Goal: Task Accomplishment & Management: Manage account settings

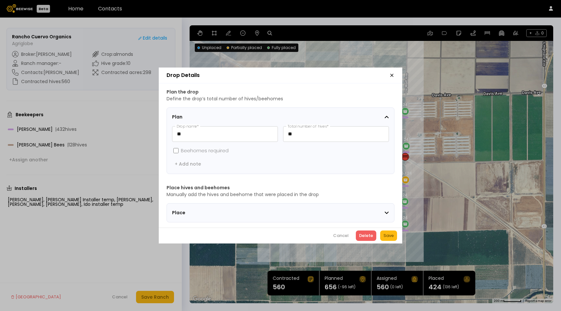
click at [351, 218] on section "Place" at bounding box center [280, 212] width 228 height 19
click at [351, 211] on div "Place" at bounding box center [278, 212] width 212 height 7
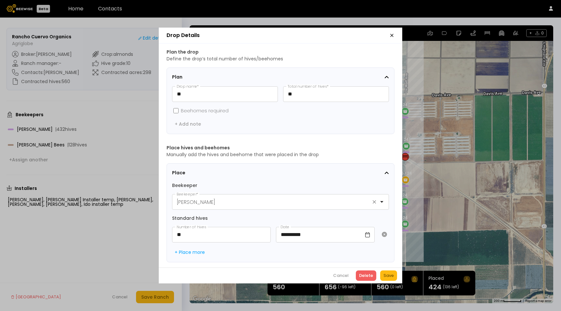
scroll to position [0, 0]
click at [391, 35] on icon "button" at bounding box center [391, 35] width 5 height 5
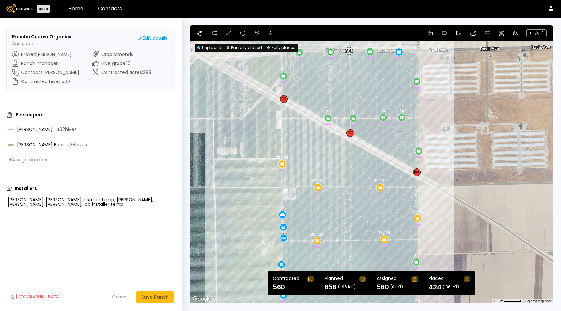
drag, startPoint x: 376, startPoint y: 108, endPoint x: 361, endPoint y: 207, distance: 100.1
click at [361, 207] on div "0 24 20 / 24 24 0 24 24 16 24 16 0 20 / 24 24 16 20 / 24 24 16 16 / 24 20 / 24 …" at bounding box center [371, 164] width 363 height 278
click at [77, 6] on link "Home" at bounding box center [75, 8] width 15 height 7
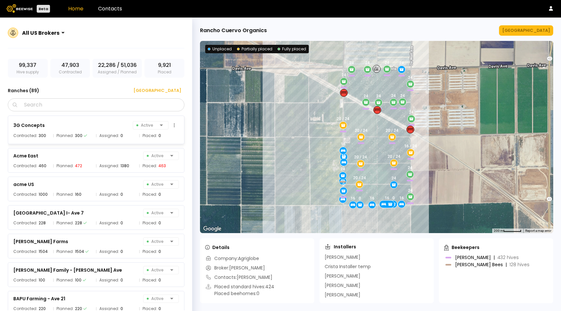
click at [101, 139] on div "3G Concepts Active Contracted: 300 Planned: 300 Assigned: 0 Placed: 0" at bounding box center [96, 130] width 177 height 29
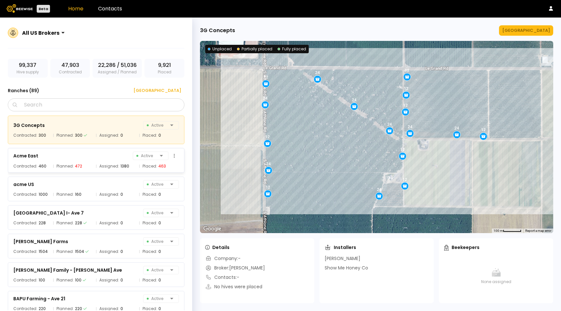
click at [100, 166] on span "Assigned:" at bounding box center [109, 166] width 20 height 6
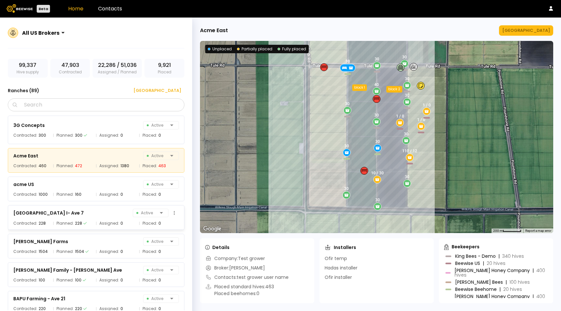
click at [99, 205] on div "[GEOGRAPHIC_DATA] I- Ave 7 Active Contracted: 228 Planned: 228 Assigned: 0 Plac…" at bounding box center [96, 217] width 177 height 25
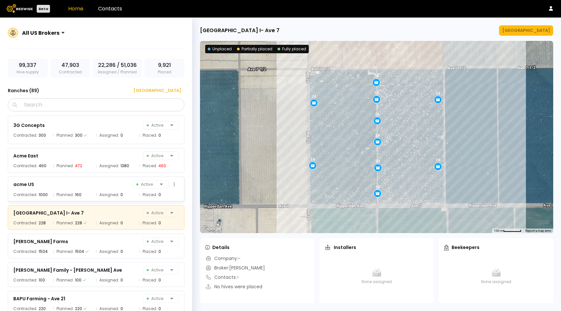
click at [97, 192] on div "Assigned: 0" at bounding box center [116, 194] width 40 height 6
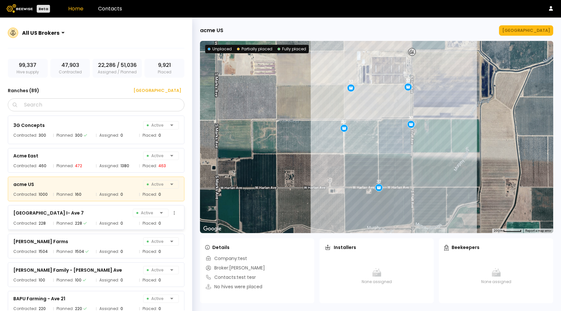
click at [85, 215] on div "[GEOGRAPHIC_DATA] 7 Active" at bounding box center [96, 212] width 166 height 9
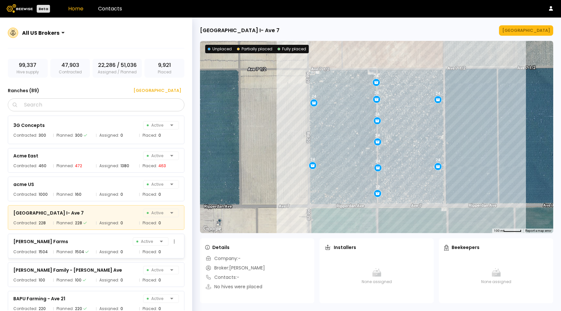
click at [87, 241] on div "[PERSON_NAME] Farms Active" at bounding box center [96, 241] width 166 height 9
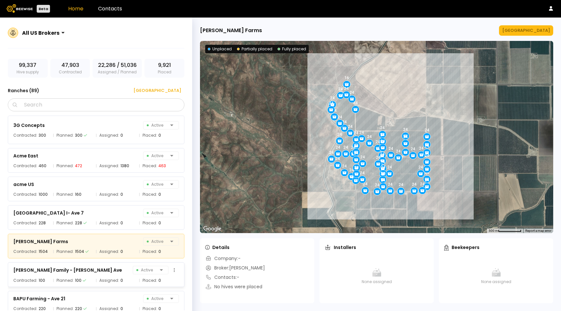
click at [97, 274] on div "[PERSON_NAME] Family - [PERSON_NAME] Ave Active Contracted: 100 Planned: 100 As…" at bounding box center [96, 274] width 177 height 25
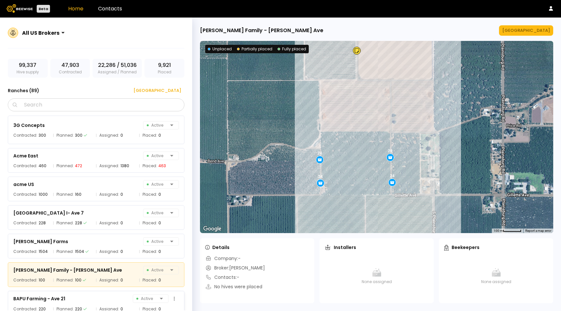
click at [100, 299] on div "BAPU Farming - Ave 21 Active" at bounding box center [96, 298] width 166 height 9
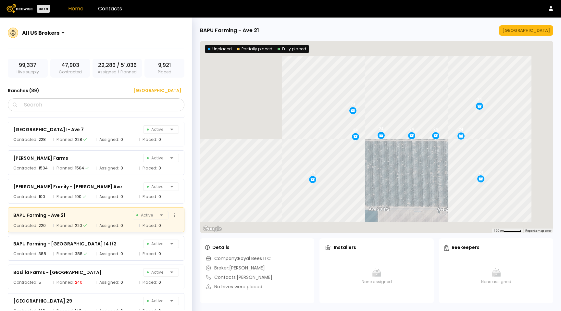
scroll to position [101, 0]
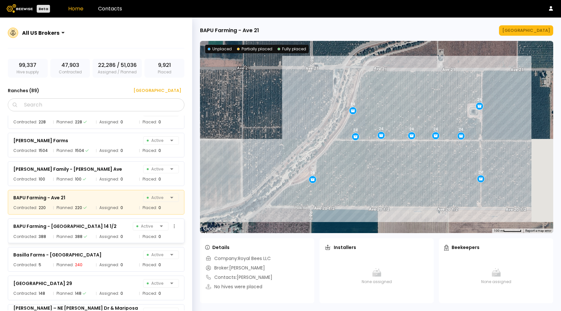
click at [99, 218] on div "BAPU Farming - [GEOGRAPHIC_DATA] 14 1/2 Active Contracted: 388 Planned: 388 Ass…" at bounding box center [96, 230] width 177 height 25
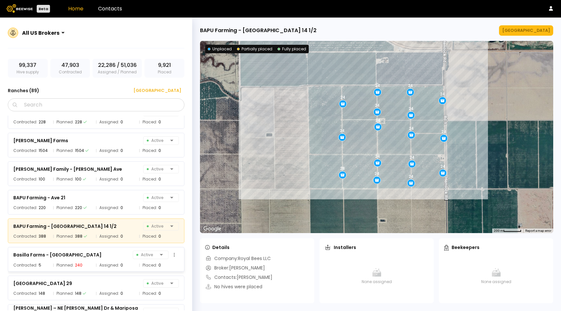
click at [99, 269] on div "Basilla Farms - [PERSON_NAME] Active Contracted: 5 Planned: 240 Assigned: 0 Pla…" at bounding box center [96, 259] width 177 height 25
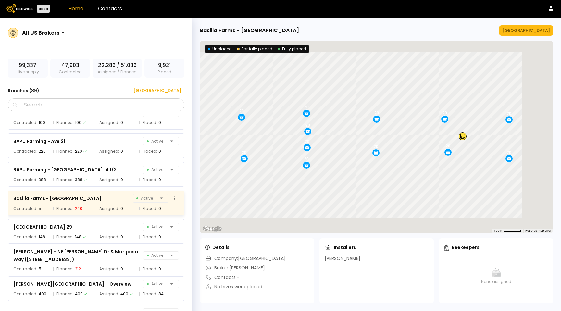
scroll to position [161, 0]
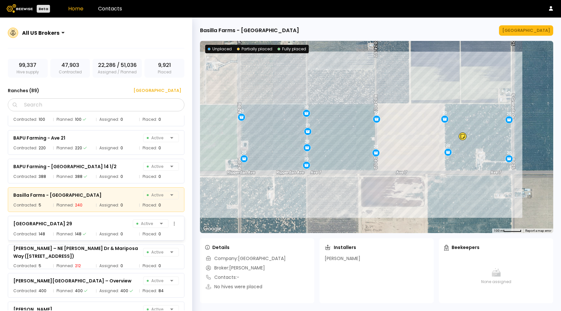
click at [101, 232] on span "Assigned:" at bounding box center [109, 234] width 20 height 6
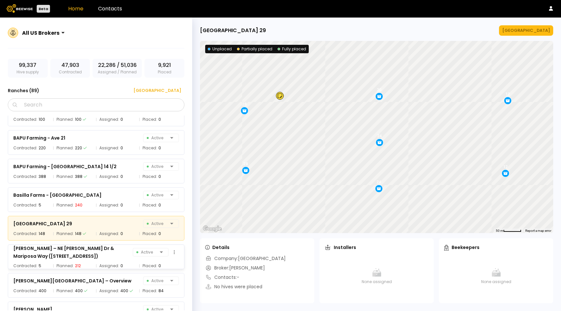
click at [99, 257] on div "[PERSON_NAME] – NE [PERSON_NAME] Dr & Mariposa Way ([STREET_ADDRESS])" at bounding box center [72, 252] width 119 height 16
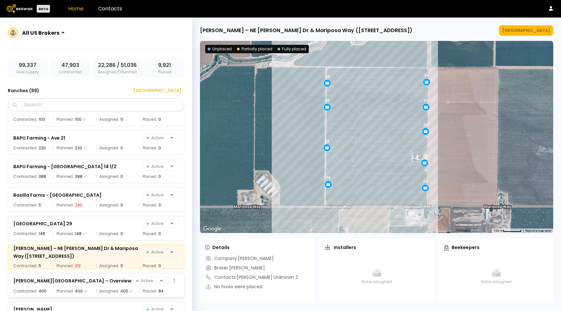
click at [94, 295] on div "[PERSON_NAME][GEOGRAPHIC_DATA] – Overview Active Contracted: 400 Planned: 400 A…" at bounding box center [96, 285] width 177 height 25
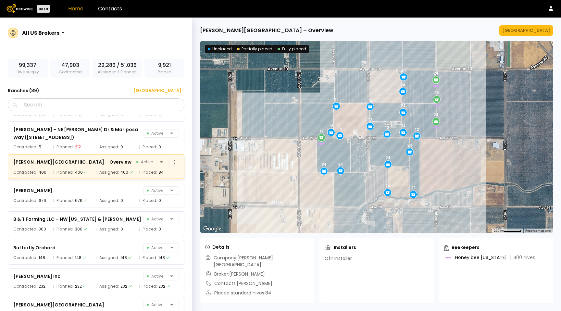
scroll to position [278, 0]
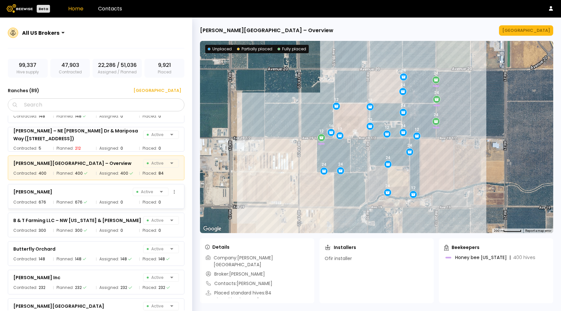
click at [96, 194] on div "[PERSON_NAME] Active" at bounding box center [96, 191] width 166 height 9
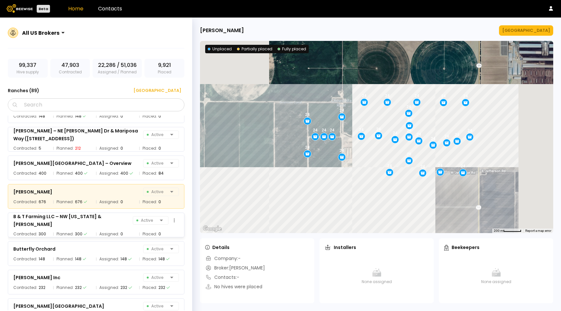
click at [93, 223] on div "B & T Farming LLC – NW [US_STATE] & [PERSON_NAME]" at bounding box center [72, 221] width 119 height 16
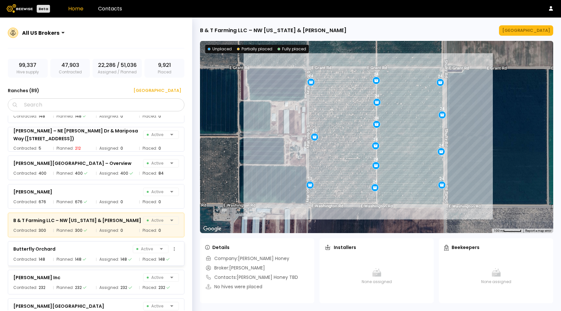
click at [91, 251] on div "Butterfly Orchard Active" at bounding box center [96, 248] width 166 height 9
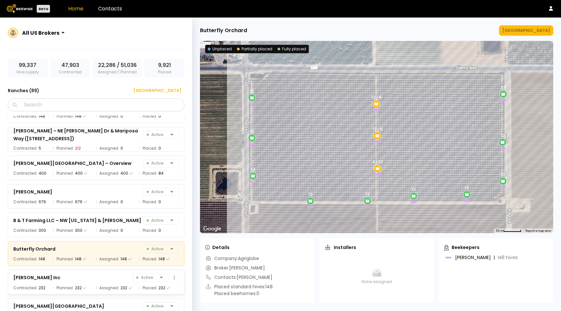
click at [91, 284] on div "[PERSON_NAME] Inc Active Contracted: 232 Planned: 232 Assigned: 232 Placed: 232" at bounding box center [96, 282] width 177 height 25
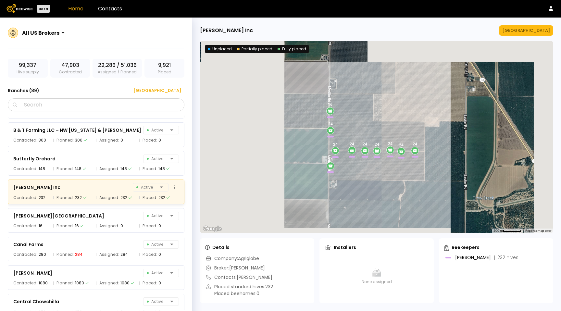
scroll to position [376, 0]
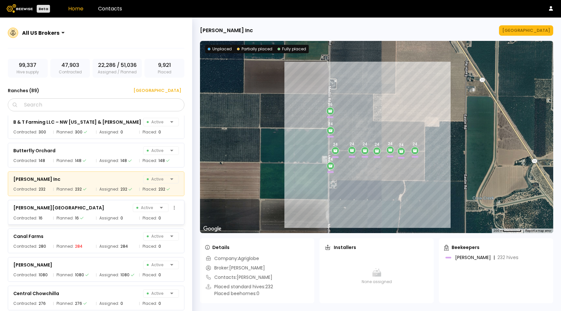
click at [87, 213] on div "[PERSON_NAME] Farm Active Contracted: 16 Planned: 16 Assigned: 0 Placed: 0" at bounding box center [96, 212] width 177 height 25
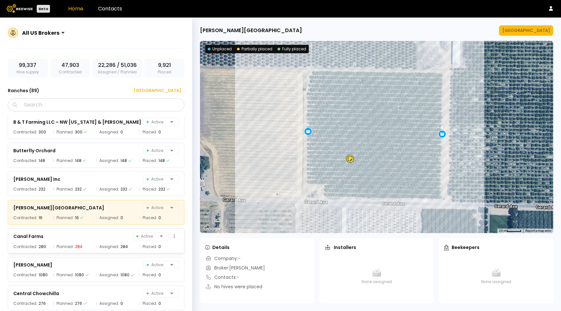
click at [86, 241] on div "Canal Farms Active Contracted: 280 Planned: 284 Assigned: 284 Placed: 0" at bounding box center [96, 240] width 177 height 25
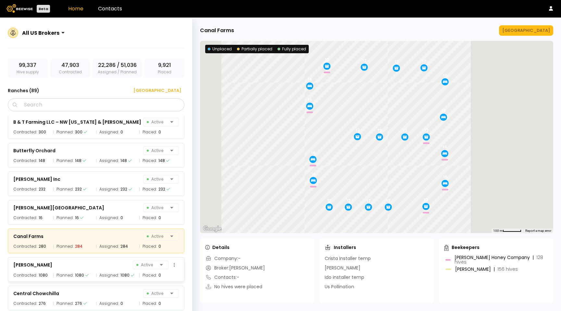
click at [86, 269] on div "[PERSON_NAME] Active" at bounding box center [96, 264] width 166 height 9
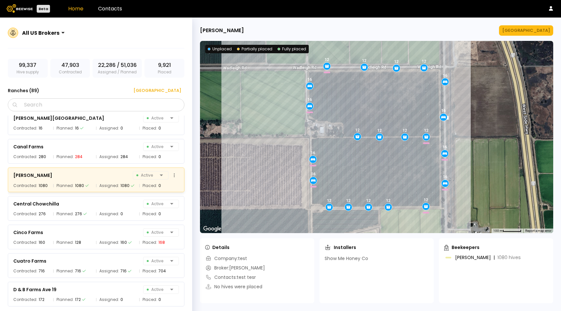
scroll to position [472, 0]
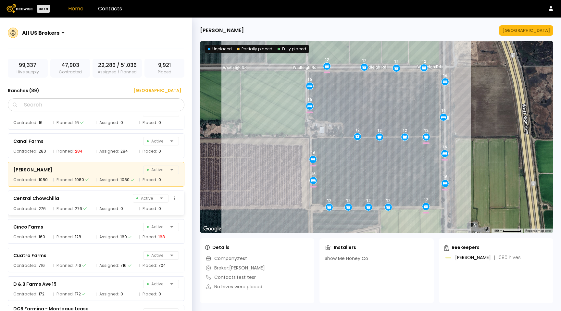
click at [80, 210] on div "276" at bounding box center [78, 208] width 7 height 6
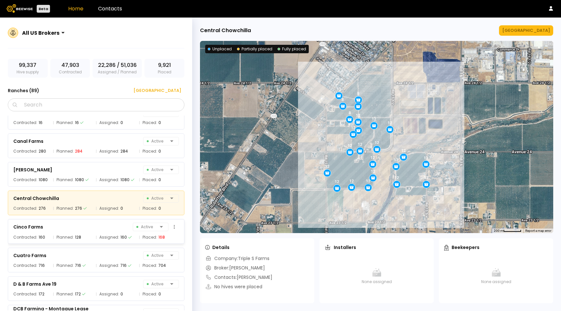
click at [83, 242] on div "Cinco Farms Active Contracted: 160 Planned: 128 Assigned: 160 Placed: 168" at bounding box center [96, 231] width 177 height 25
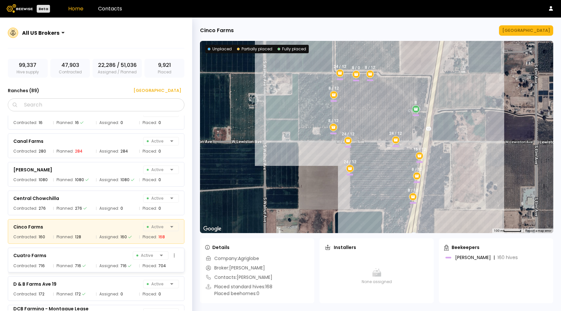
click at [79, 262] on div "Cuatro Farms Active Contracted: 716 Planned: 716 Assigned: 716 Placed: 704" at bounding box center [96, 260] width 177 height 25
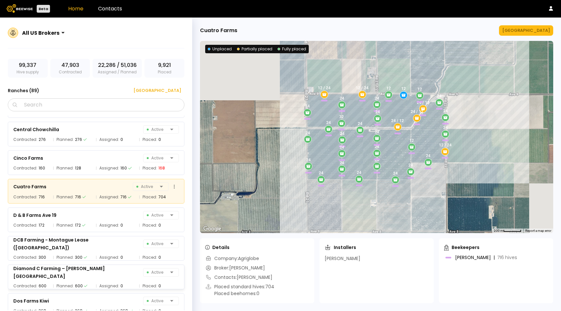
scroll to position [543, 0]
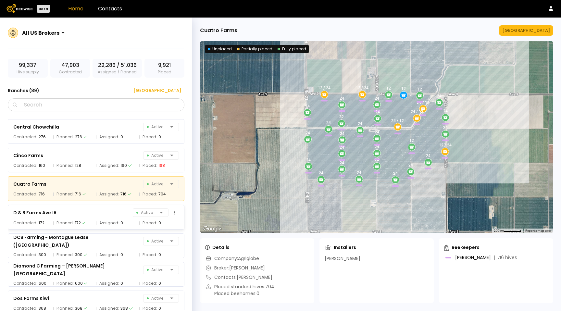
click at [78, 220] on div "172" at bounding box center [78, 223] width 6 height 6
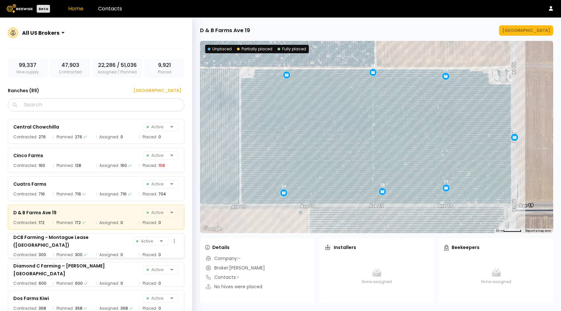
click at [76, 245] on div "DCB Farming - Montague Lease (El Nido) Active Contracted: 300 Planned: 300 Assi…" at bounding box center [96, 245] width 177 height 25
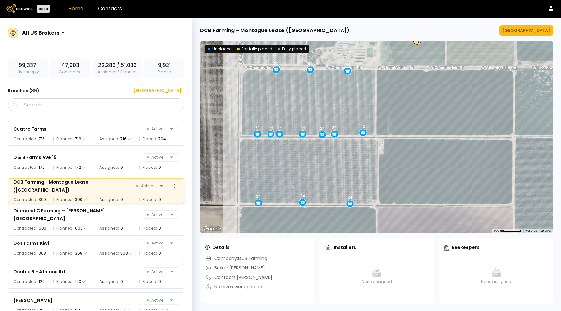
scroll to position [606, 0]
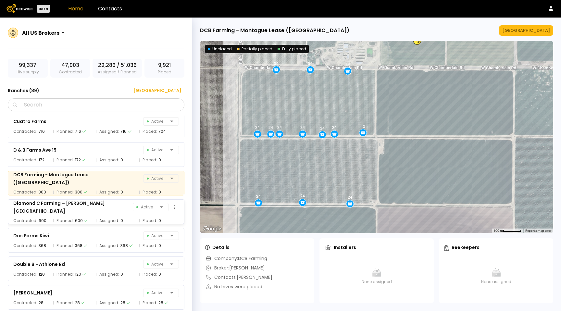
click at [75, 217] on div "600" at bounding box center [79, 220] width 8 height 6
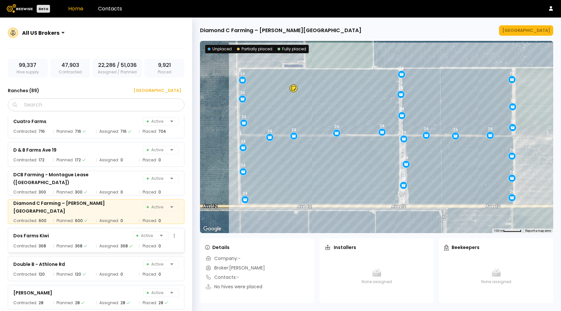
click at [69, 246] on span "Planned:" at bounding box center [64, 246] width 17 height 6
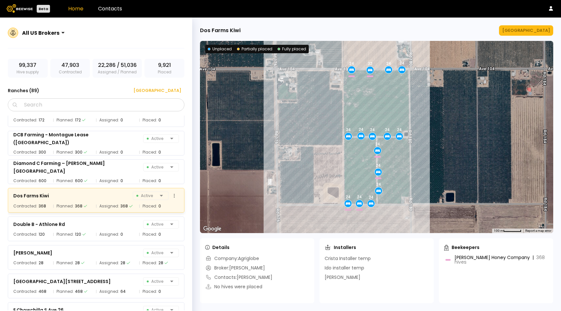
scroll to position [646, 0]
click at [69, 231] on span "Planned:" at bounding box center [64, 234] width 17 height 6
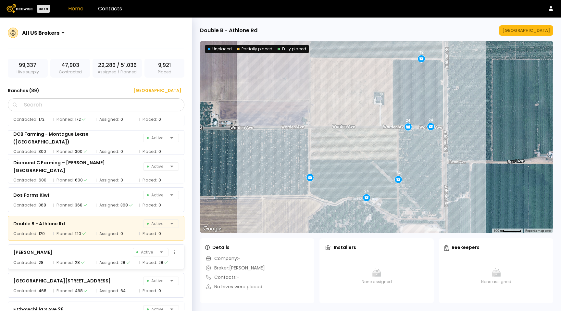
click at [52, 248] on div "[PERSON_NAME]" at bounding box center [32, 252] width 39 height 8
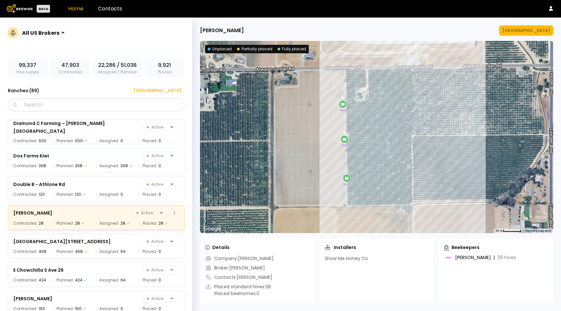
scroll to position [703, 0]
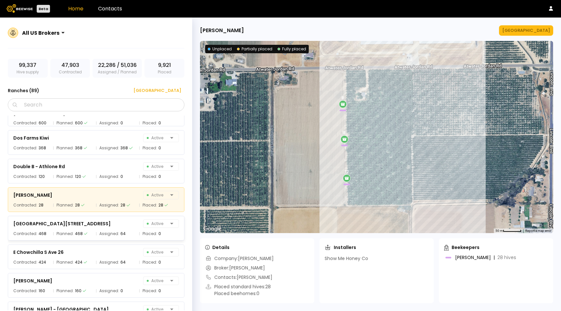
click at [73, 212] on div "[GEOGRAPHIC_DATA] 26 Active Contracted: 468 Planned: 468 Assigned: 64 Placed: 0" at bounding box center [99, 226] width 183 height 29
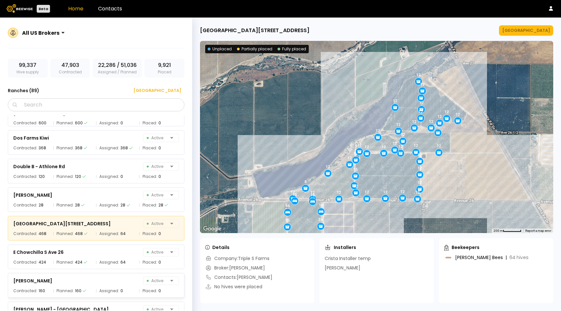
click at [95, 269] on div "[PERSON_NAME] Active Contracted: 160 Planned: 160 Assigned: 0 Placed: 0" at bounding box center [99, 283] width 183 height 29
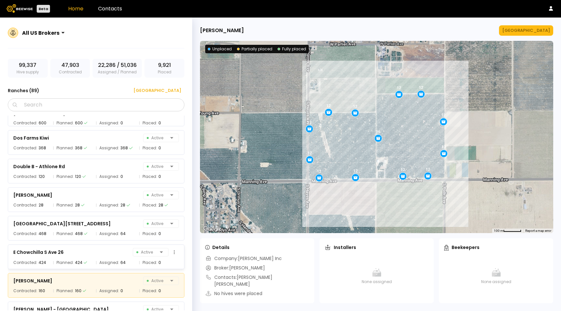
click at [95, 252] on div "E Chowchilla S Ave 26 Active" at bounding box center [96, 252] width 166 height 9
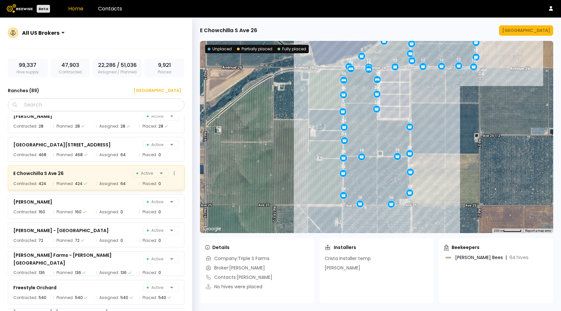
scroll to position [783, 0]
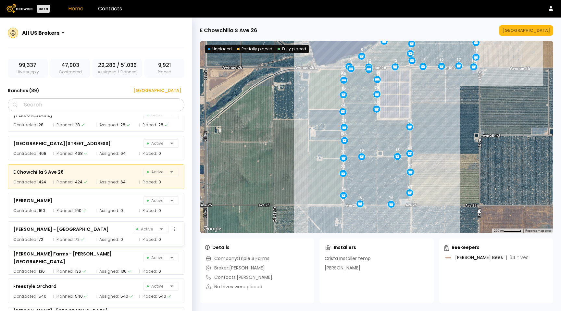
click at [92, 230] on div "[PERSON_NAME][GEOGRAPHIC_DATA] Active" at bounding box center [96, 229] width 166 height 9
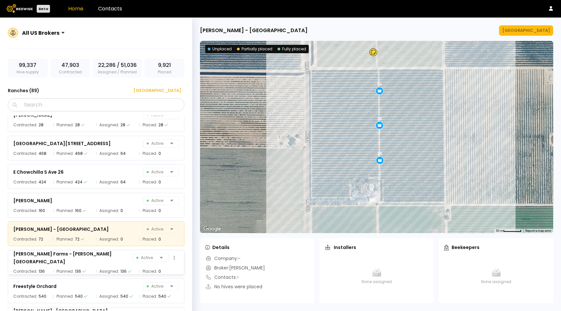
click at [91, 268] on div "Planned: 136" at bounding box center [73, 271] width 40 height 6
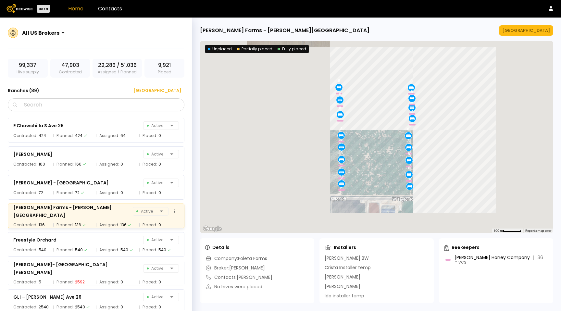
scroll to position [838, 0]
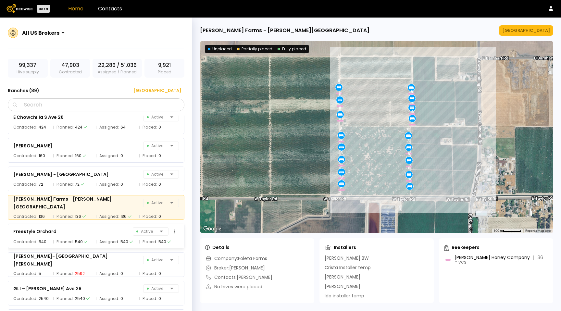
click at [81, 237] on div "Freestyle Orchard Active Contracted: 540 Planned: 540 Assigned: 540 Placed: 540" at bounding box center [96, 236] width 177 height 25
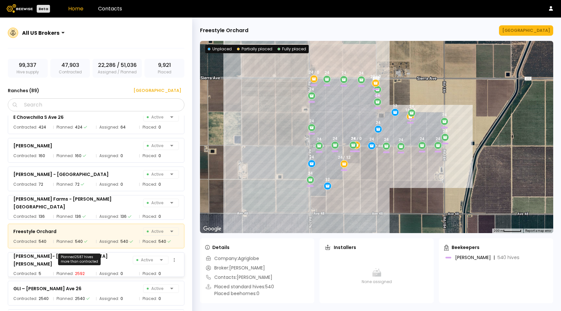
click at [80, 270] on div "2592" at bounding box center [80, 273] width 10 height 6
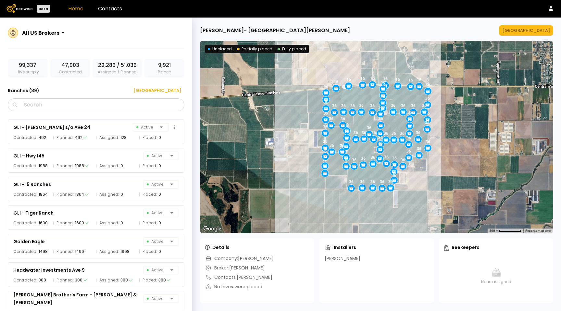
scroll to position [1034, 0]
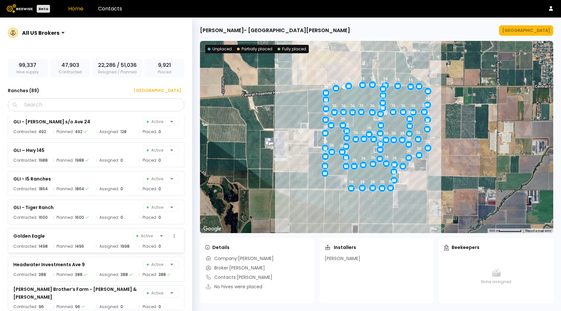
click at [65, 234] on div "Golden Eagle Active" at bounding box center [96, 235] width 166 height 9
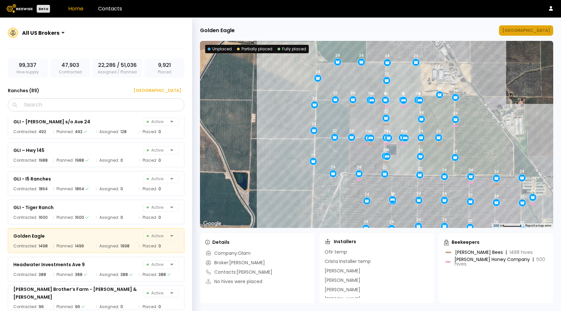
click at [531, 30] on div "[GEOGRAPHIC_DATA]" at bounding box center [526, 30] width 48 height 6
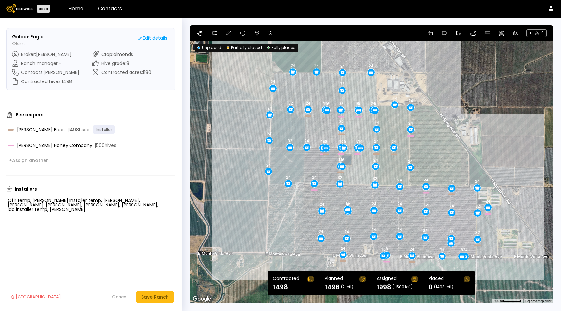
click at [326, 152] on div "24 16 16 8 16 24 16 32 24 24 24 24 16 16 24 16 24 24 8 24 24 24 24 8 32 24 32 1…" at bounding box center [371, 164] width 363 height 278
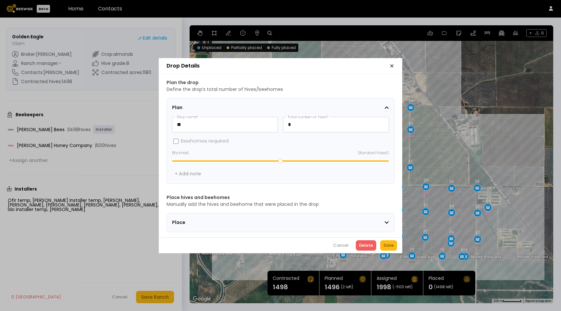
click at [304, 215] on section "Place" at bounding box center [280, 222] width 228 height 19
click at [183, 218] on div "Place" at bounding box center [280, 222] width 217 height 8
click at [182, 221] on span "Place" at bounding box center [212, 222] width 81 height 7
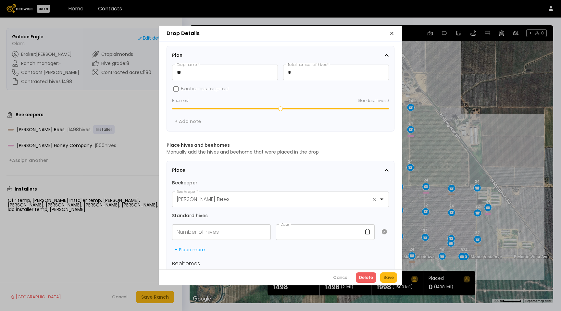
scroll to position [24, 0]
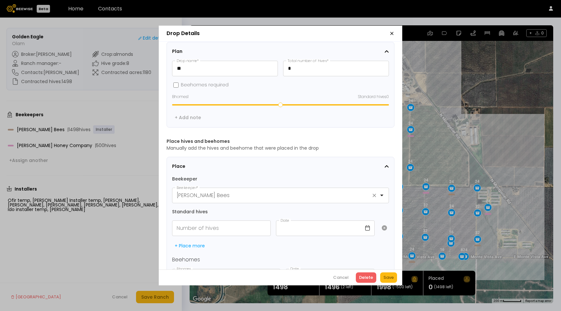
click at [392, 33] on icon "button" at bounding box center [391, 33] width 3 height 3
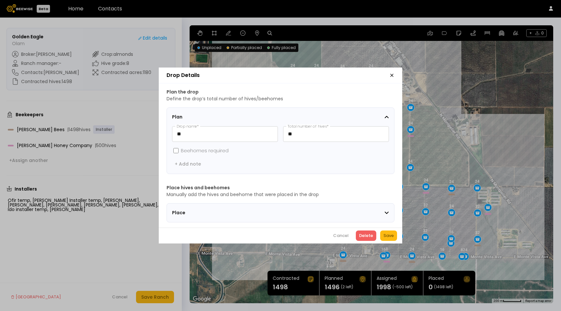
click at [285, 209] on div "Place" at bounding box center [278, 212] width 212 height 7
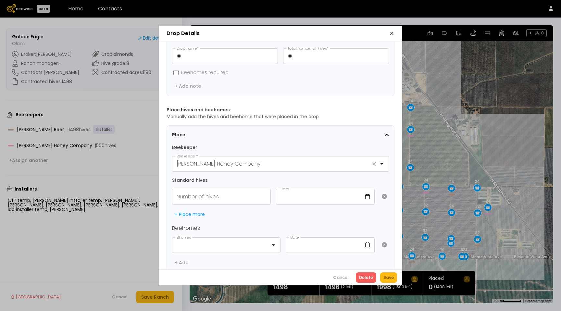
scroll to position [48, 0]
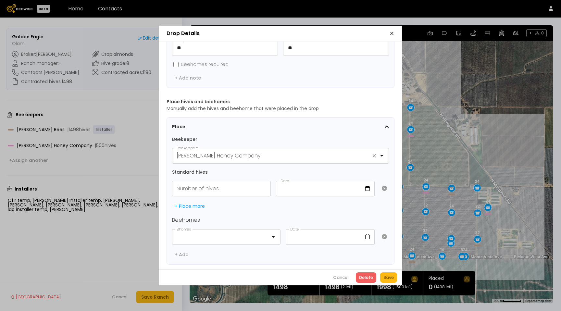
click at [393, 32] on icon "button" at bounding box center [391, 33] width 5 height 5
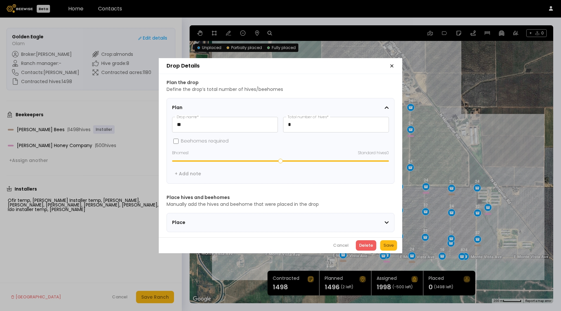
click at [393, 64] on icon "button" at bounding box center [391, 65] width 5 height 5
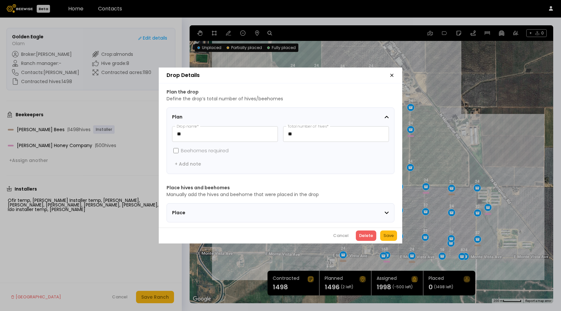
click at [392, 73] on icon "button" at bounding box center [391, 75] width 5 height 5
click at [307, 211] on div "Place" at bounding box center [278, 212] width 212 height 7
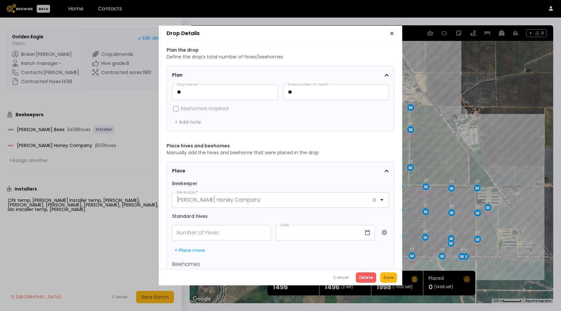
click at [391, 31] on icon "button" at bounding box center [391, 33] width 5 height 5
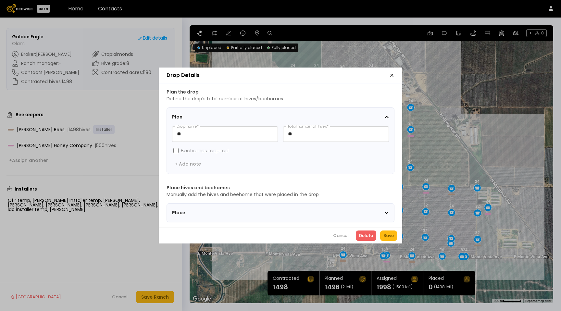
click at [334, 203] on section "Place" at bounding box center [280, 212] width 228 height 19
click at [334, 209] on div "Place" at bounding box center [278, 212] width 212 height 7
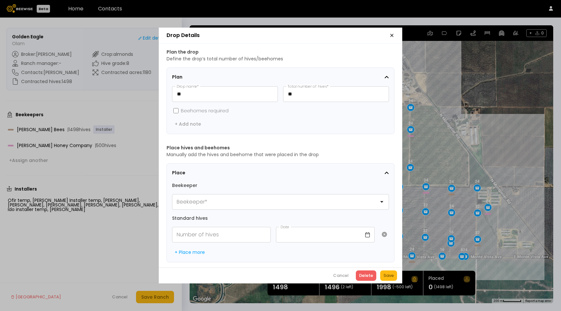
scroll to position [0, 0]
click at [393, 36] on icon "button" at bounding box center [391, 35] width 5 height 5
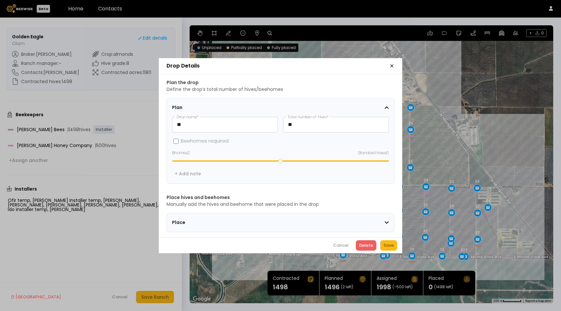
click at [390, 63] on icon "button" at bounding box center [391, 65] width 5 height 5
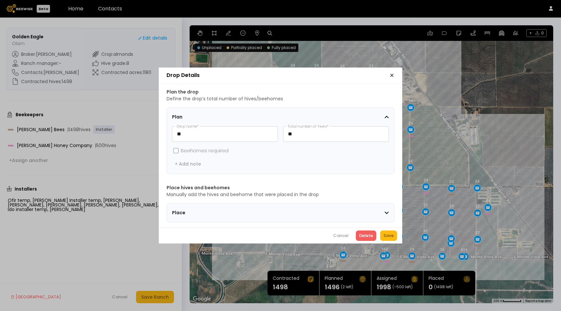
click at [343, 210] on div "Place" at bounding box center [278, 212] width 212 height 7
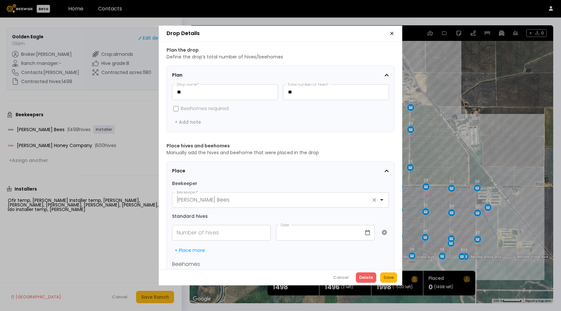
click at [391, 32] on icon "button" at bounding box center [391, 33] width 5 height 5
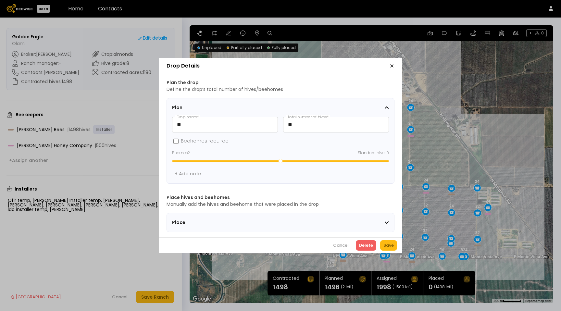
click at [331, 222] on div "Place" at bounding box center [278, 222] width 212 height 7
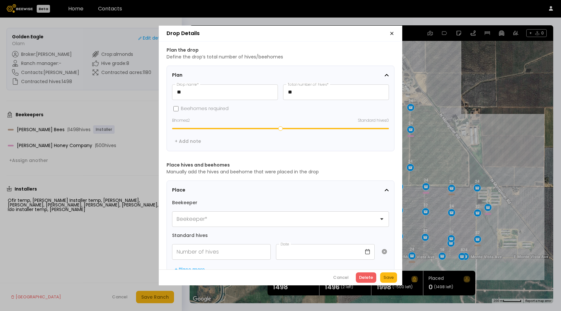
click at [392, 35] on icon "button" at bounding box center [391, 33] width 5 height 5
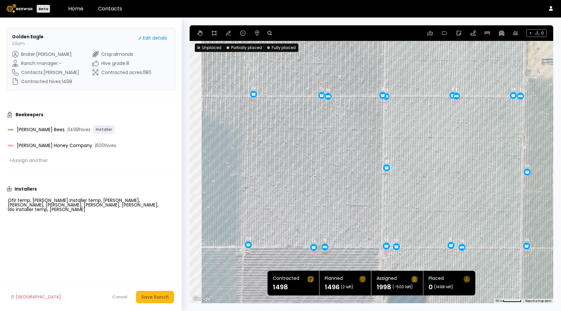
drag, startPoint x: 372, startPoint y: 93, endPoint x: 407, endPoint y: 95, distance: 35.1
click at [407, 95] on div "24 16 8 24 32 24 24 24 24 24 16 24 24 8 24 24 24 24 8 32 24 32 16 24 8 24 24 24…" at bounding box center [371, 164] width 363 height 278
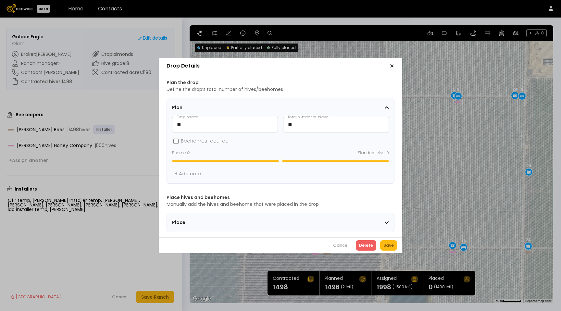
click at [390, 86] on p "Define the drop’s total number of hives/beehomes" at bounding box center [280, 89] width 228 height 7
click at [392, 65] on icon "button" at bounding box center [391, 65] width 5 height 5
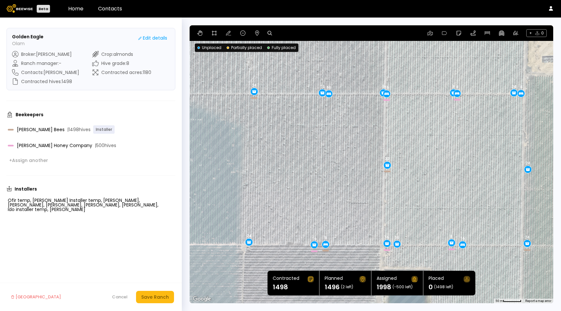
drag, startPoint x: 344, startPoint y: 242, endPoint x: 342, endPoint y: 239, distance: 3.7
click at [342, 239] on div "24 8 24 32 24 24 24 24 24 16 24 24 8 24 24 24 24 8 32 24 32 16 24 8 24 24 24 24…" at bounding box center [371, 164] width 363 height 278
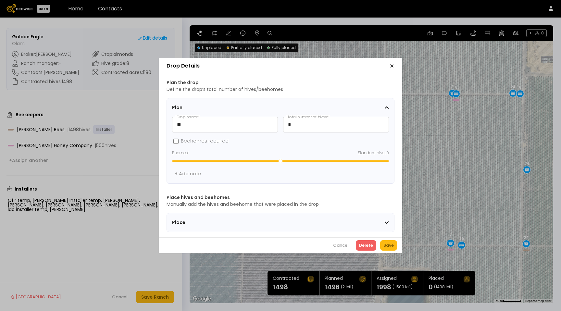
click at [392, 65] on icon "button" at bounding box center [391, 66] width 3 height 3
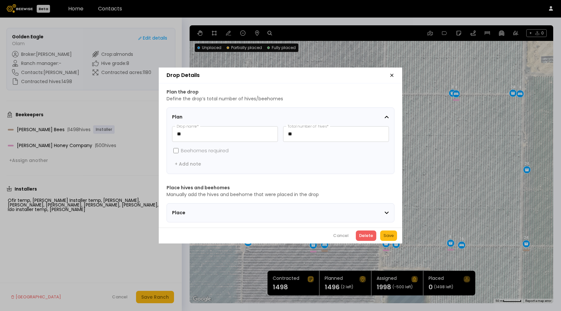
click at [390, 74] on icon "button" at bounding box center [391, 75] width 5 height 5
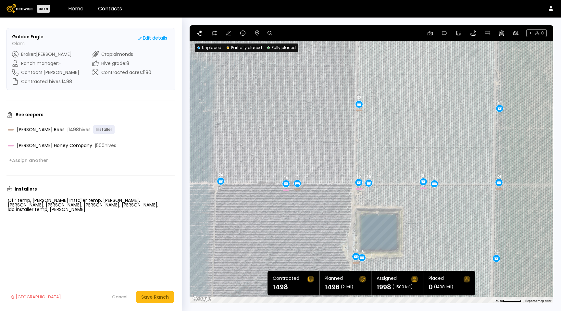
drag, startPoint x: 444, startPoint y: 175, endPoint x: 415, endPoint y: 110, distance: 71.2
click at [415, 110] on div "24 8 24 32 24 24 24 24 24 16 24 24 8 24 24 24 24 8 32 24 32 16 24 8 24 24 24 24…" at bounding box center [371, 164] width 363 height 278
